Goal: Check status: Check status

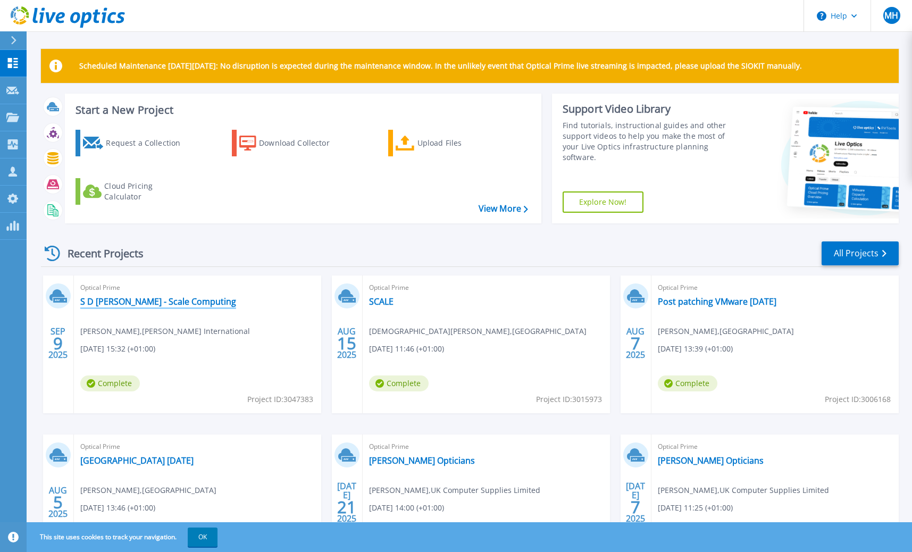
click at [163, 302] on link "S D [PERSON_NAME] - Scale Computing" at bounding box center [158, 301] width 156 height 11
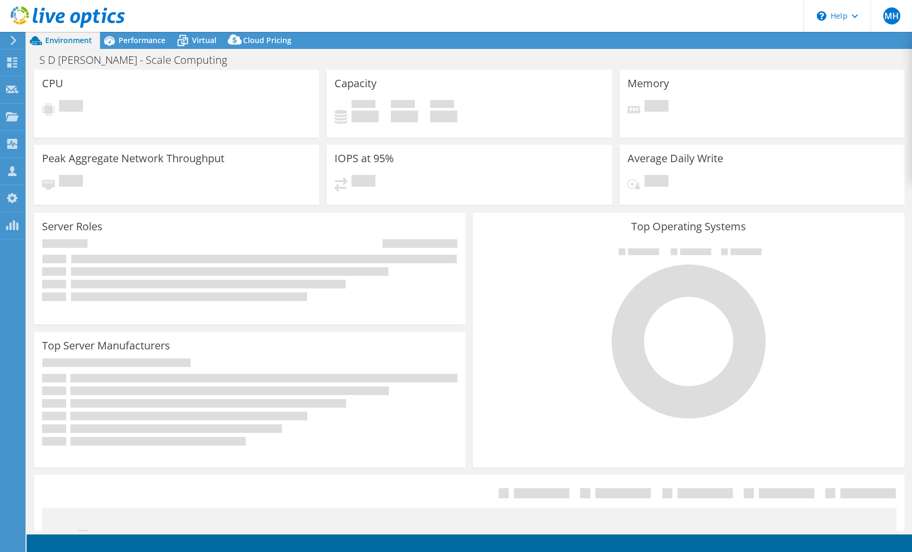
select select "USD"
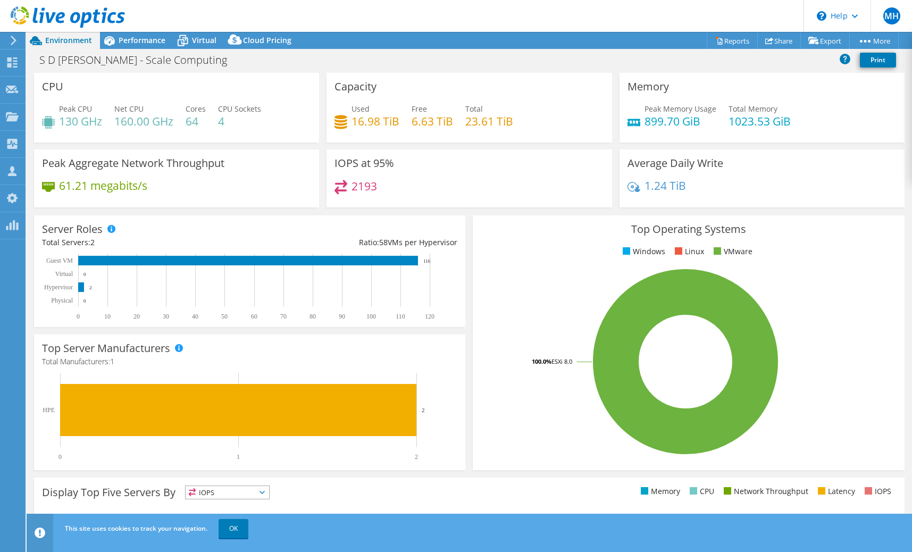
click at [50, 18] on use at bounding box center [68, 16] width 114 height 21
